Goal: Task Accomplishment & Management: Manage account settings

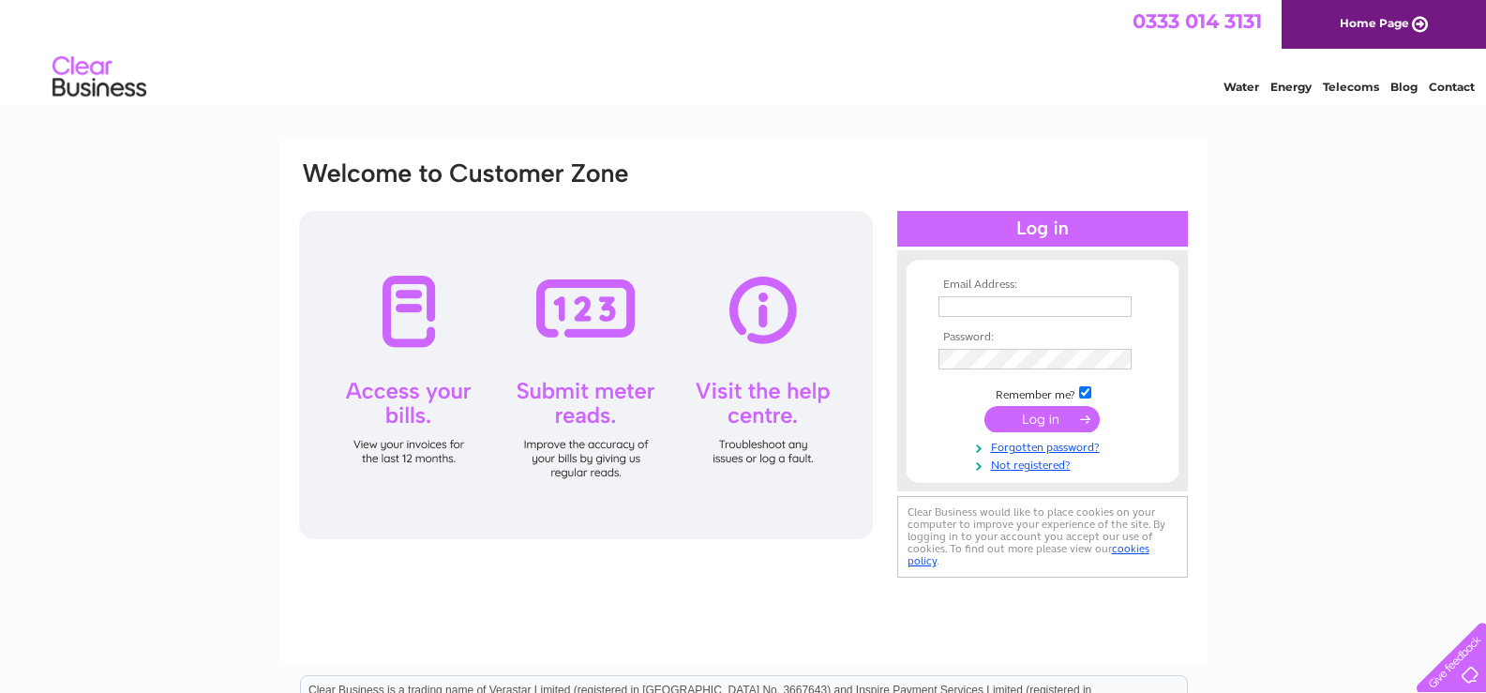
type input "[PERSON_NAME][EMAIL_ADDRESS][DOMAIN_NAME]"
click at [1048, 420] on input "submit" at bounding box center [1041, 419] width 115 height 26
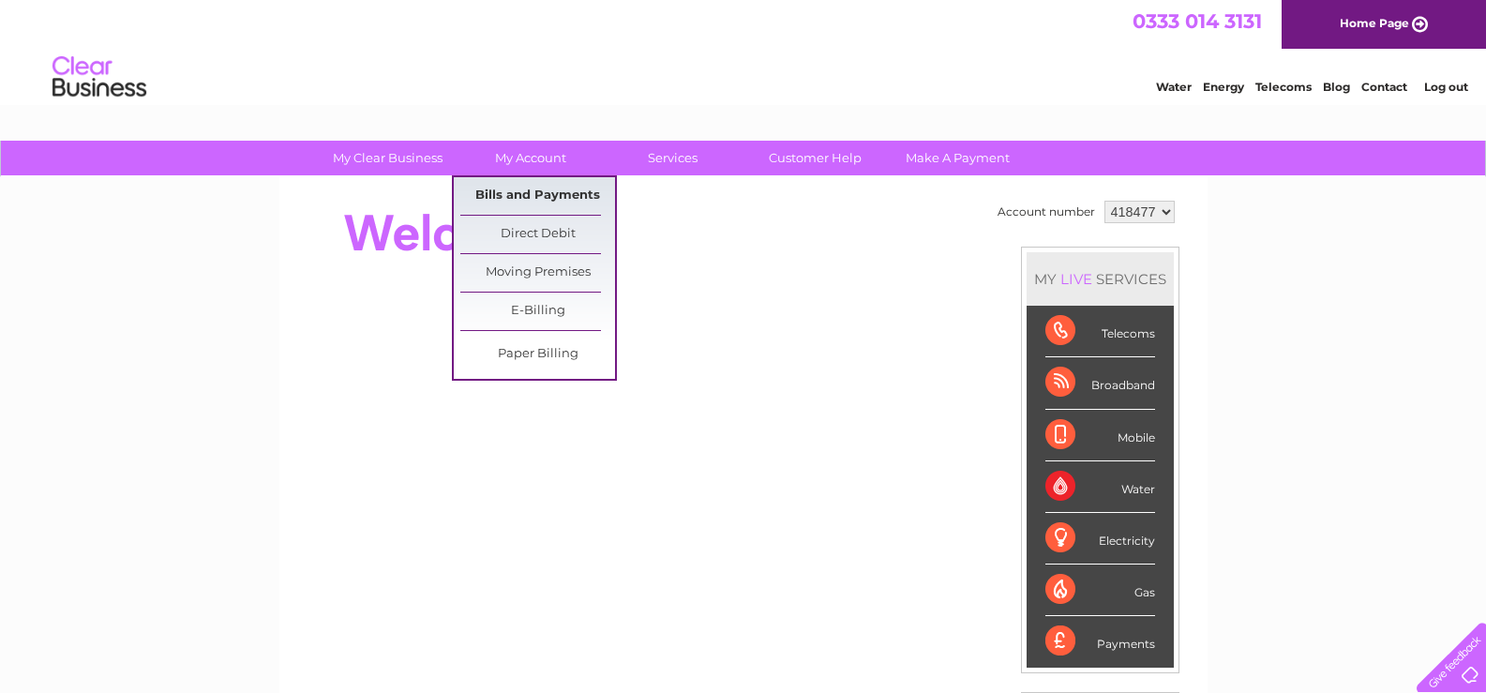
click at [535, 199] on link "Bills and Payments" at bounding box center [537, 195] width 155 height 37
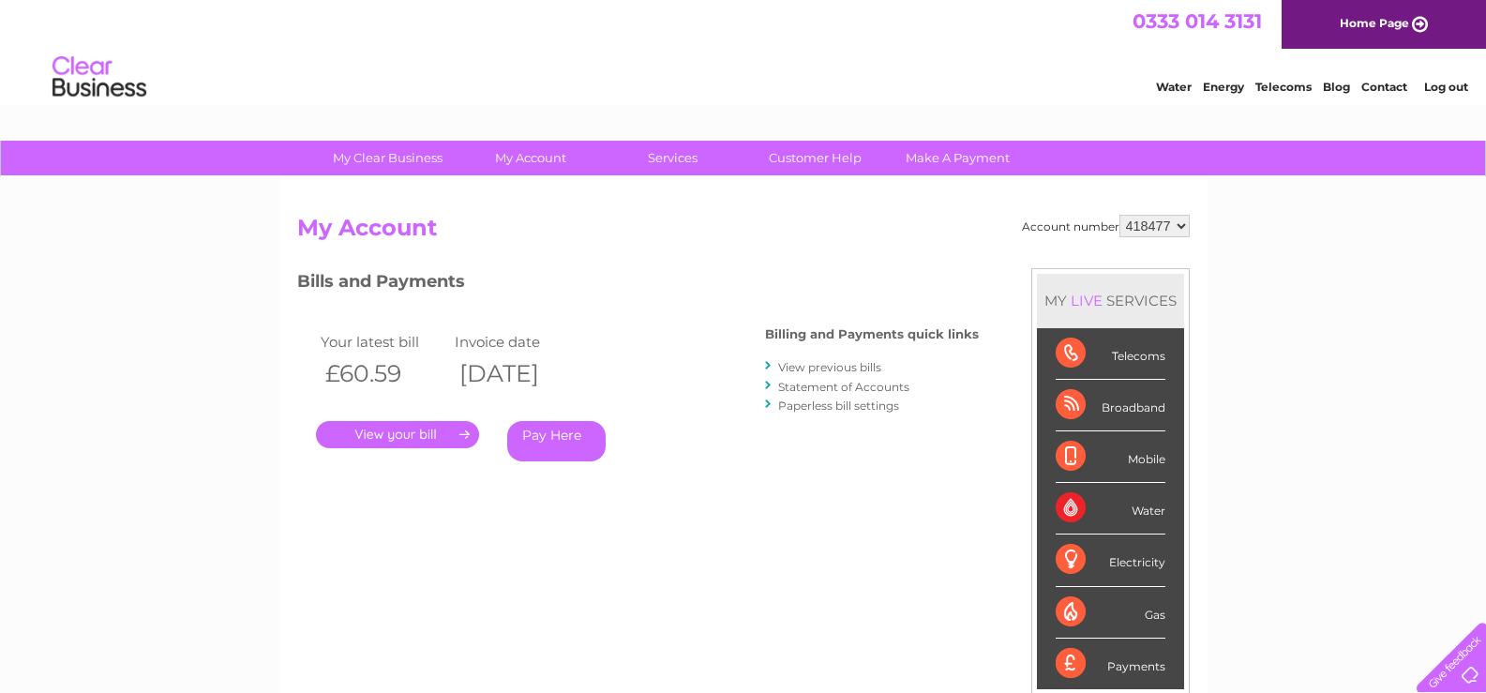
click at [425, 433] on link "." at bounding box center [397, 434] width 163 height 27
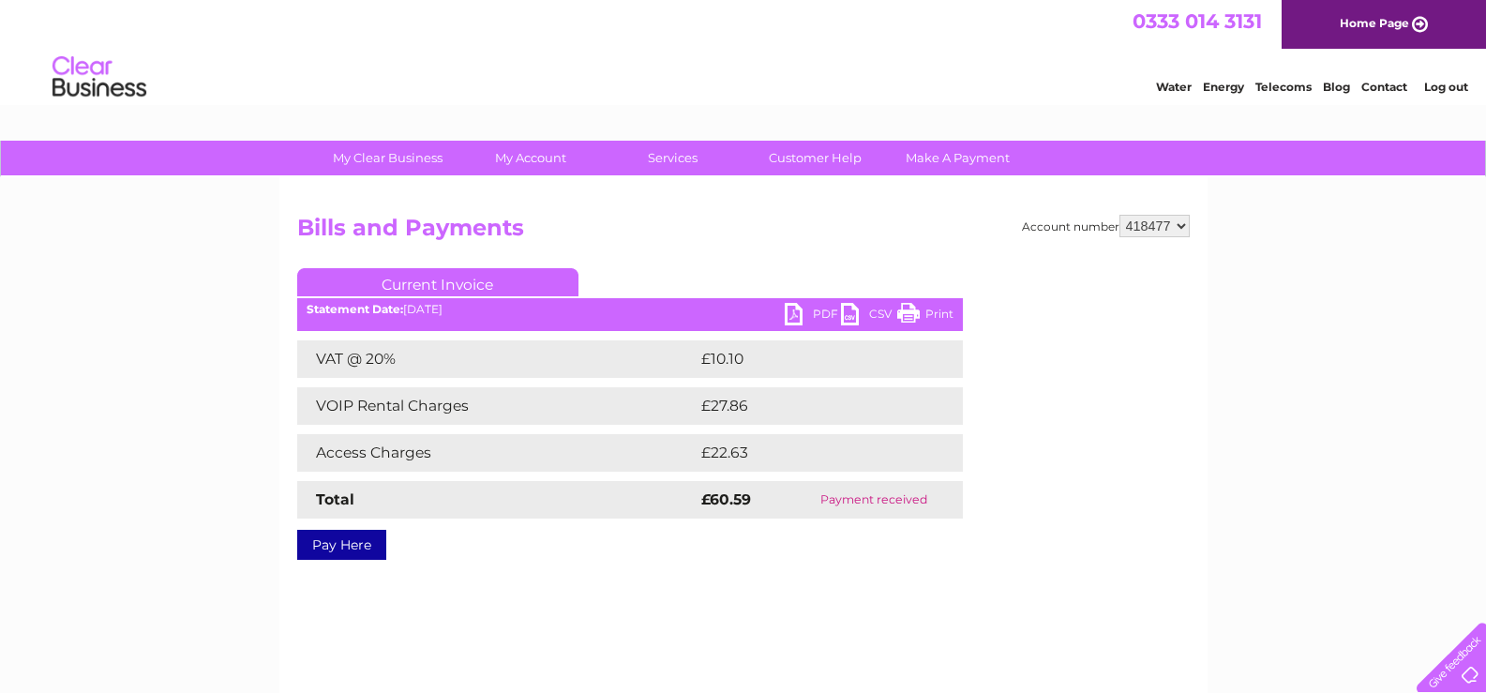
click at [937, 310] on link "Print" at bounding box center [925, 316] width 56 height 27
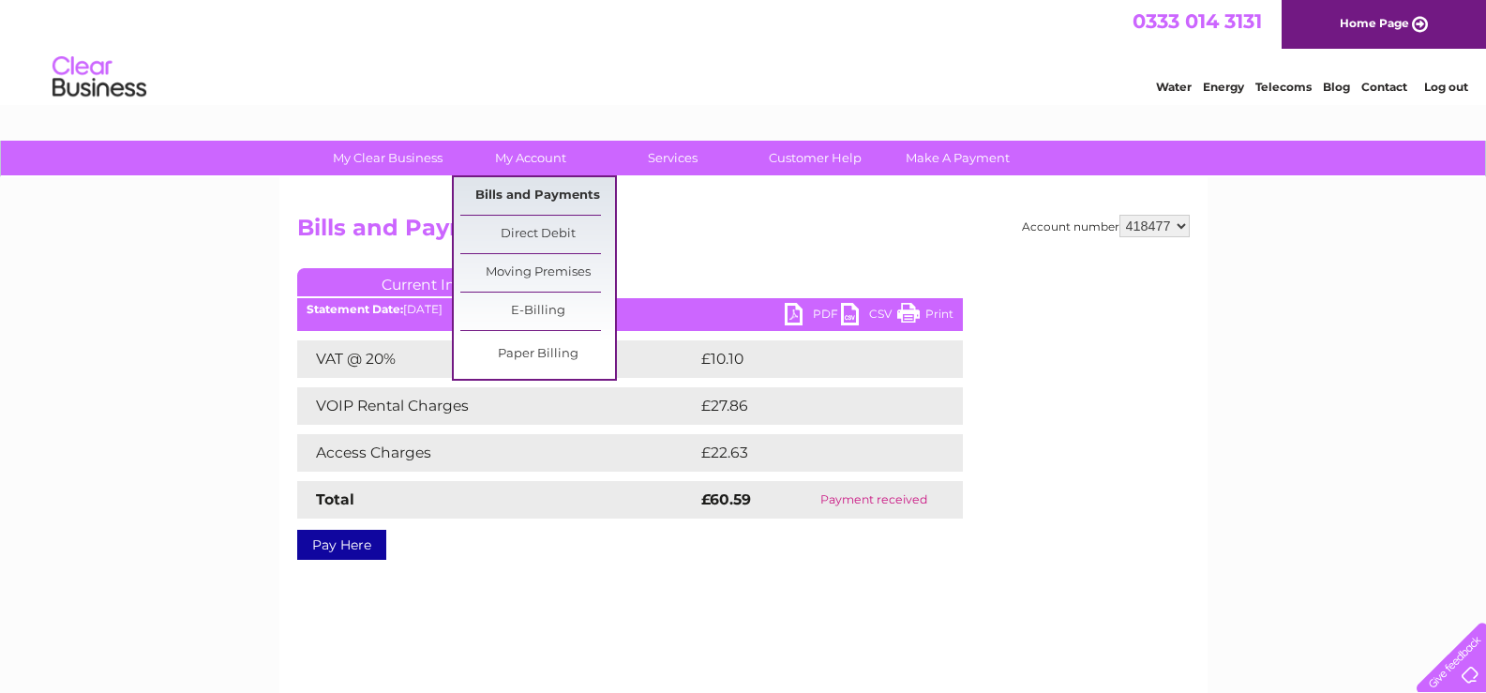
click at [542, 196] on link "Bills and Payments" at bounding box center [537, 195] width 155 height 37
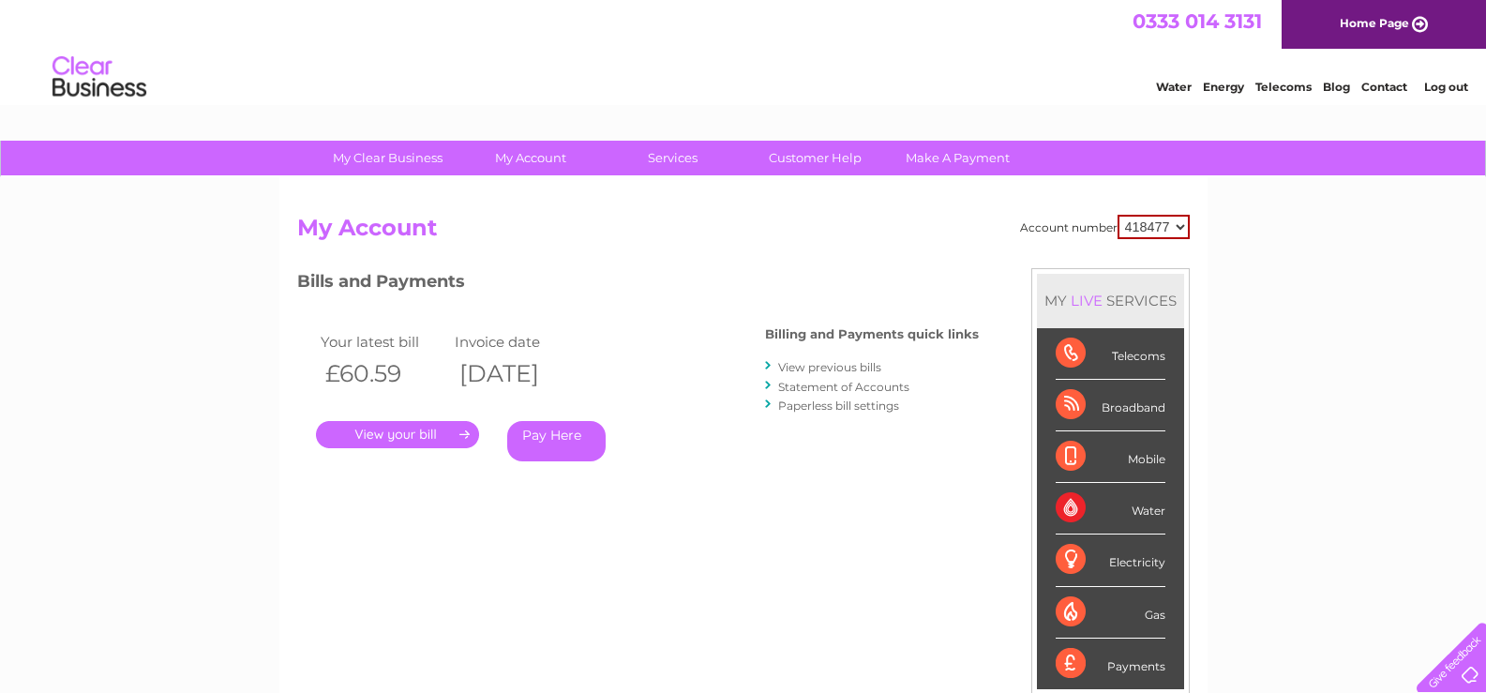
click at [819, 369] on link "View previous bills" at bounding box center [829, 367] width 103 height 14
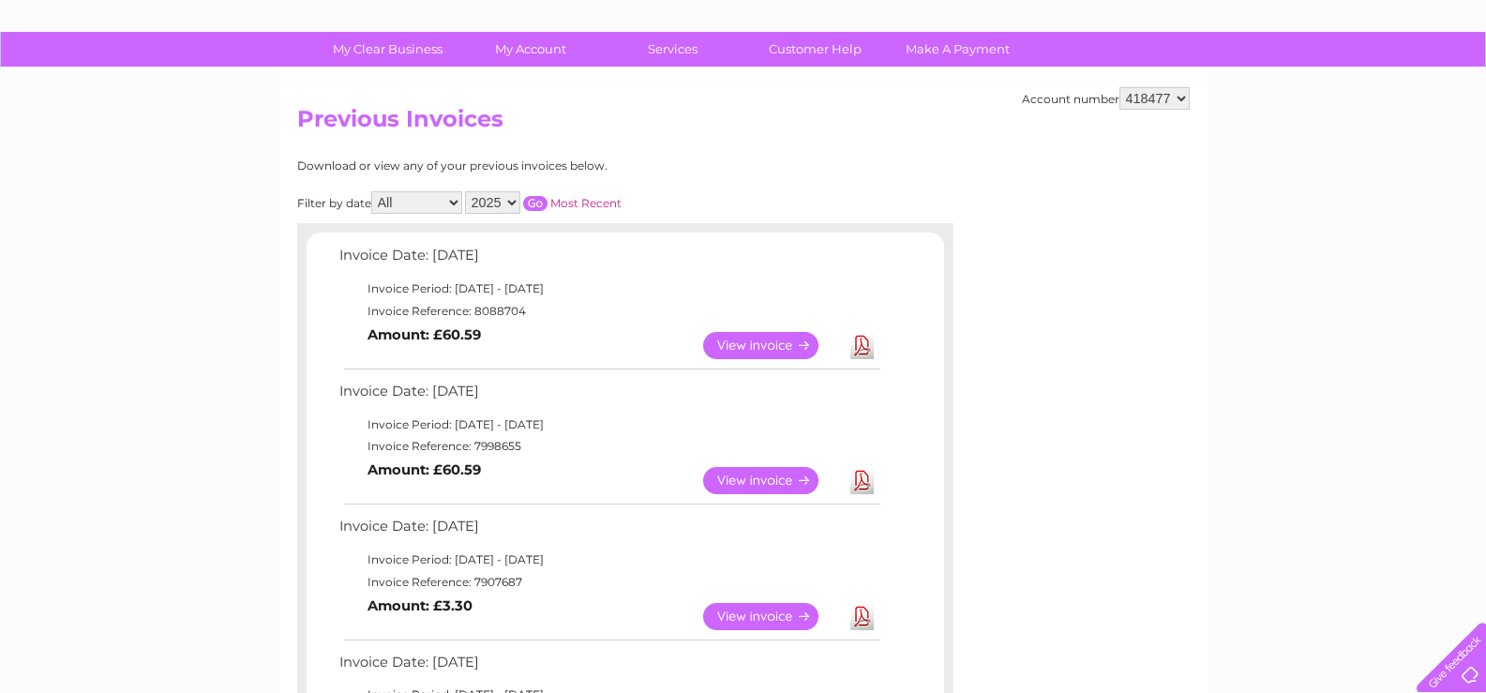
scroll to position [112, 0]
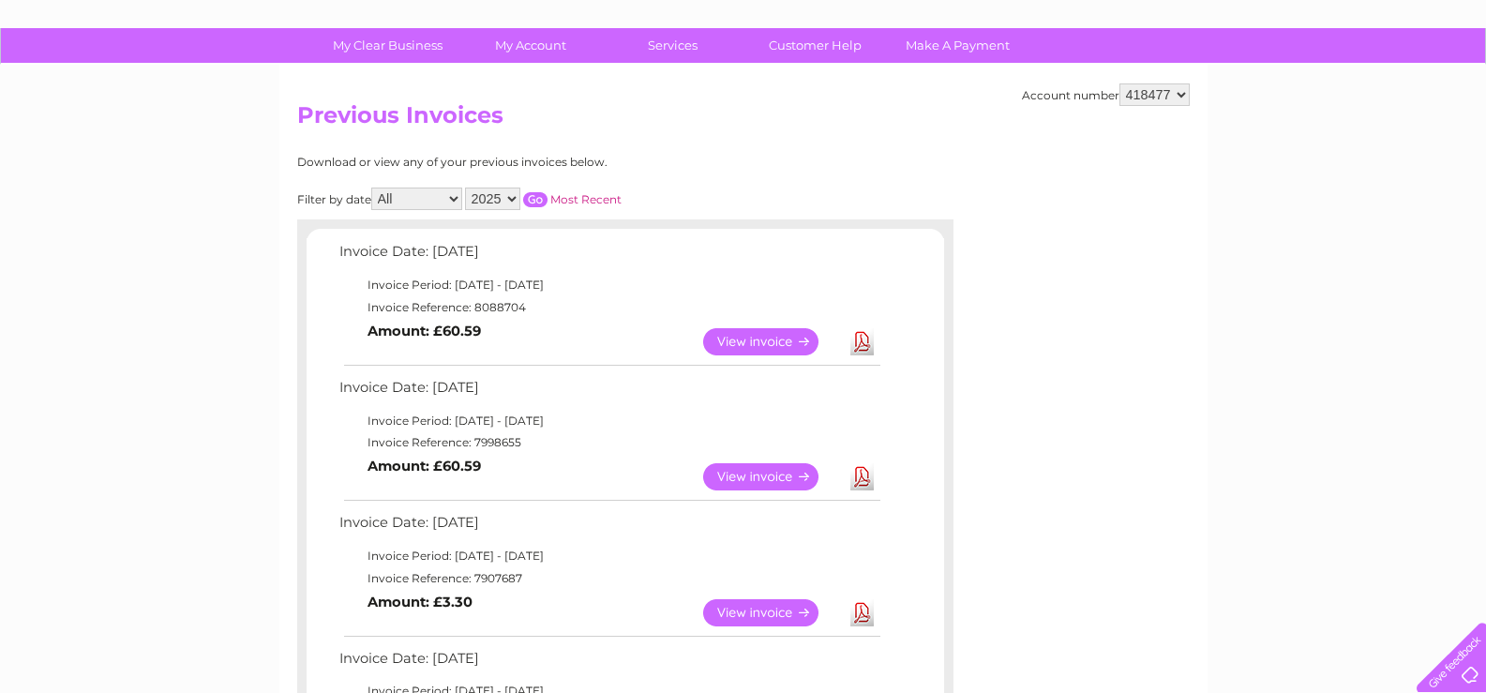
click at [760, 475] on link "View" at bounding box center [772, 476] width 138 height 27
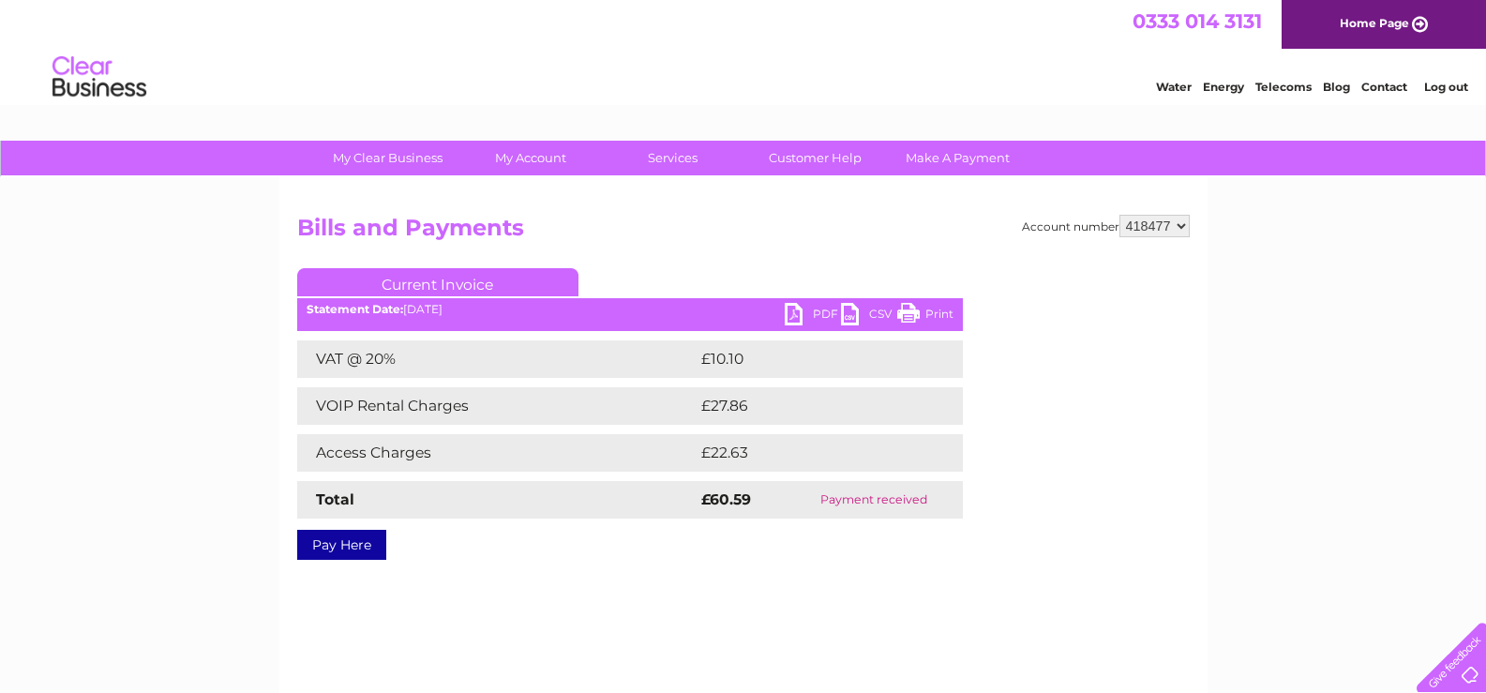
click at [939, 312] on link "Print" at bounding box center [925, 316] width 56 height 27
